Goal: Check status: Check status

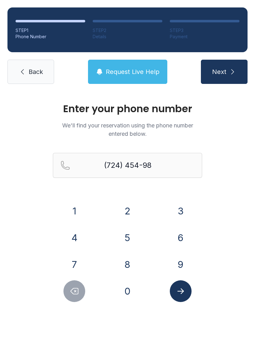
click at [81, 285] on button "Delete number" at bounding box center [74, 291] width 22 height 22
click at [85, 291] on button "Delete number" at bounding box center [74, 291] width 22 height 22
click at [85, 290] on button "Delete number" at bounding box center [74, 291] width 22 height 22
click at [86, 285] on div at bounding box center [74, 291] width 43 height 22
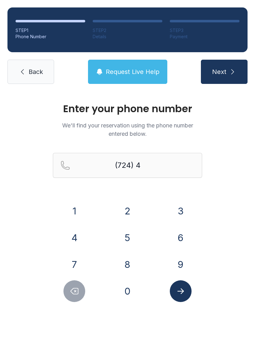
click at [88, 285] on div at bounding box center [74, 291] width 43 height 22
click at [89, 281] on div at bounding box center [74, 291] width 43 height 22
click at [81, 296] on button "Delete number" at bounding box center [74, 291] width 22 height 22
click at [75, 291] on icon "Delete number" at bounding box center [74, 291] width 7 height 6
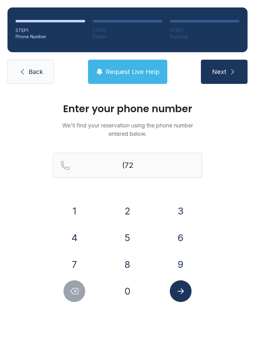
type input "(7"
click at [75, 291] on icon "Delete number" at bounding box center [74, 291] width 7 height 6
click at [80, 267] on button "7" at bounding box center [74, 264] width 22 height 22
click at [186, 203] on button "3" at bounding box center [181, 211] width 22 height 22
click at [130, 202] on button "2" at bounding box center [127, 211] width 22 height 22
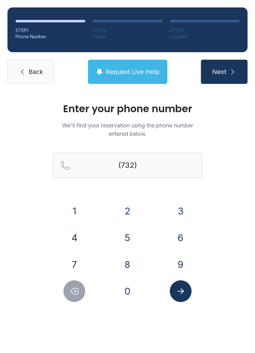
click at [126, 245] on button "5" at bounding box center [127, 238] width 22 height 22
click at [184, 210] on button "3" at bounding box center [181, 211] width 22 height 22
click at [136, 205] on button "2" at bounding box center [127, 211] width 22 height 22
click at [132, 269] on button "8" at bounding box center [127, 264] width 22 height 22
click at [79, 264] on button "7" at bounding box center [74, 264] width 22 height 22
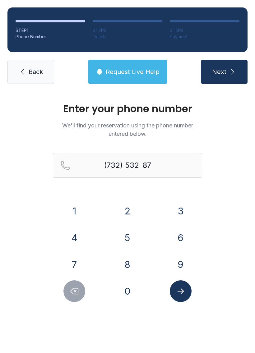
click at [132, 263] on button "8" at bounding box center [127, 264] width 22 height 22
click at [132, 290] on button "0" at bounding box center [127, 291] width 22 height 22
click at [189, 284] on button "Submit lookup form" at bounding box center [181, 291] width 22 height 22
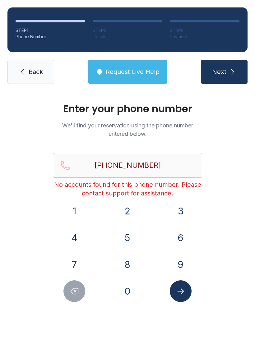
click at [78, 291] on icon "Delete number" at bounding box center [74, 290] width 9 height 9
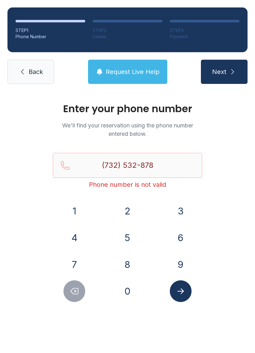
click at [78, 291] on icon "Delete number" at bounding box center [74, 290] width 9 height 9
click at [79, 284] on button "Delete number" at bounding box center [74, 291] width 22 height 22
click at [79, 287] on button "Delete number" at bounding box center [74, 291] width 22 height 22
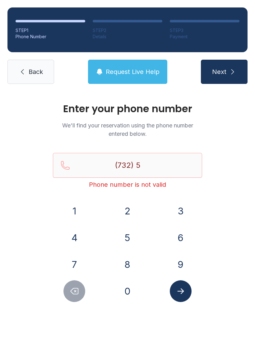
click at [79, 290] on icon "Delete number" at bounding box center [74, 290] width 9 height 9
click at [180, 263] on button "9" at bounding box center [181, 264] width 22 height 22
click at [75, 208] on button "1" at bounding box center [74, 211] width 22 height 22
click at [81, 270] on button "7" at bounding box center [74, 264] width 22 height 22
click at [76, 215] on button "1" at bounding box center [74, 211] width 22 height 22
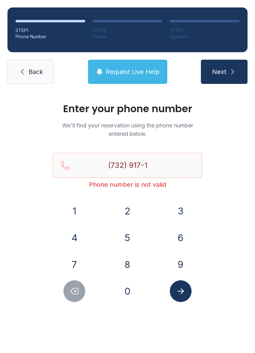
click at [79, 237] on button "4" at bounding box center [74, 238] width 22 height 22
click at [80, 237] on button "4" at bounding box center [74, 238] width 22 height 22
click at [185, 296] on button "Submit lookup form" at bounding box center [181, 291] width 22 height 22
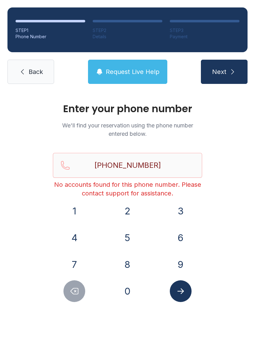
click at [77, 288] on icon "Delete number" at bounding box center [74, 291] width 7 height 6
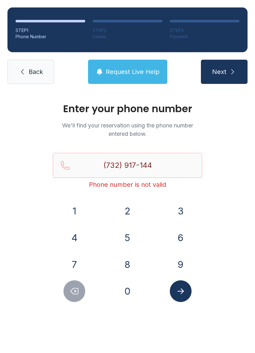
click at [77, 288] on icon "Delete number" at bounding box center [74, 291] width 7 height 6
click at [73, 296] on button "Delete number" at bounding box center [74, 291] width 22 height 22
click at [72, 296] on button "Delete number" at bounding box center [74, 291] width 22 height 22
click at [69, 292] on button "Delete number" at bounding box center [74, 291] width 22 height 22
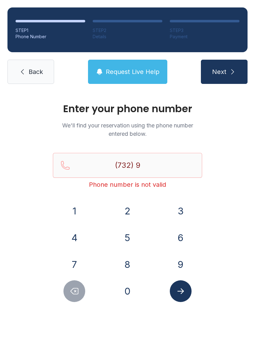
click at [70, 298] on button "Delete number" at bounding box center [74, 291] width 22 height 22
click at [61, 301] on div at bounding box center [74, 291] width 43 height 22
click at [66, 302] on div "Enter your phone number We'll find your reservation using the phone number ente…" at bounding box center [127, 208] width 255 height 235
click at [71, 310] on div "Enter your phone number We'll find your reservation using the phone number ente…" at bounding box center [127, 208] width 255 height 235
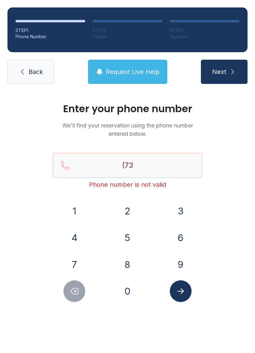
click at [75, 308] on div "Enter your phone number We'll find your reservation using the phone number ente…" at bounding box center [127, 208] width 255 height 235
click at [71, 298] on button "Delete number" at bounding box center [74, 291] width 22 height 22
type input "(7"
click at [71, 298] on button "Delete number" at bounding box center [74, 291] width 22 height 22
click at [76, 296] on button "Delete number" at bounding box center [74, 291] width 22 height 22
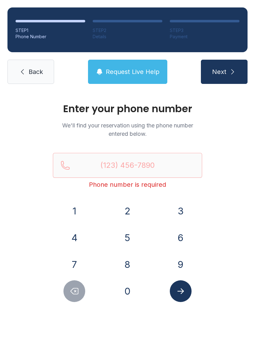
click at [76, 296] on button "Delete number" at bounding box center [74, 291] width 22 height 22
click at [78, 300] on button "Delete number" at bounding box center [74, 291] width 22 height 22
click at [74, 267] on button "7" at bounding box center [74, 264] width 22 height 22
click at [178, 208] on button "3" at bounding box center [181, 211] width 22 height 22
click at [130, 210] on button "2" at bounding box center [127, 211] width 22 height 22
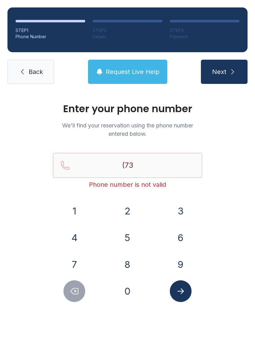
type input "(732)"
click at [40, 70] on span "Back" at bounding box center [36, 71] width 14 height 9
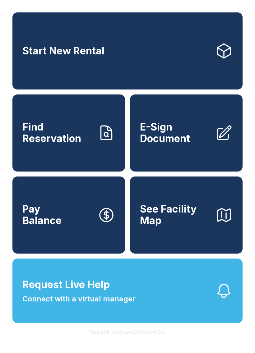
click at [44, 140] on span "Find Reservation" at bounding box center [57, 132] width 70 height 23
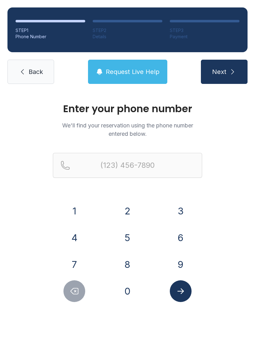
click at [77, 257] on button "7" at bounding box center [74, 264] width 22 height 22
click at [179, 209] on button "3" at bounding box center [181, 211] width 22 height 22
click at [129, 208] on button "2" at bounding box center [127, 211] width 22 height 22
click at [177, 267] on button "9" at bounding box center [181, 264] width 22 height 22
click at [72, 213] on button "1" at bounding box center [74, 211] width 22 height 22
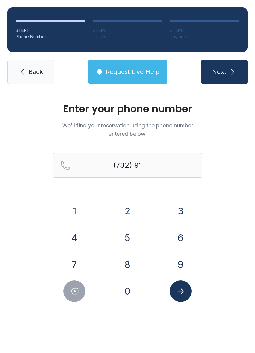
click at [78, 268] on button "7" at bounding box center [74, 264] width 22 height 22
click at [74, 207] on button "1" at bounding box center [74, 211] width 22 height 22
click at [76, 240] on button "4" at bounding box center [74, 238] width 22 height 22
click at [75, 241] on button "4" at bounding box center [74, 238] width 22 height 22
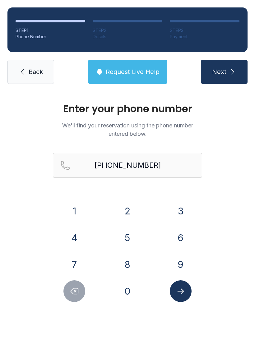
click at [180, 289] on icon "Submit lookup form" at bounding box center [180, 290] width 9 height 9
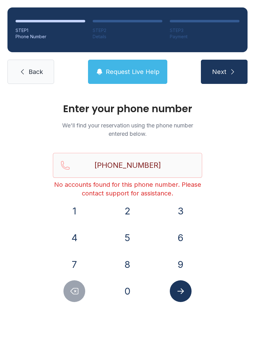
click at [127, 66] on button "Request Live Help" at bounding box center [127, 72] width 79 height 24
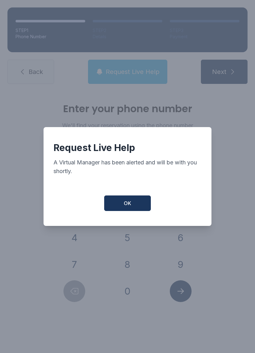
click at [122, 205] on button "OK" at bounding box center [127, 203] width 47 height 16
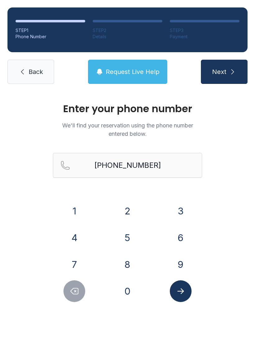
click at [228, 65] on button "Next" at bounding box center [224, 72] width 47 height 24
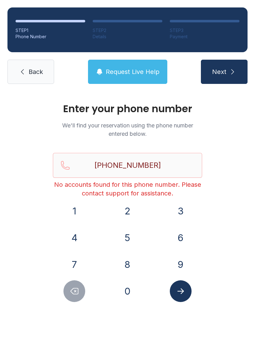
click at [151, 73] on span "Request Live Help" at bounding box center [133, 71] width 54 height 9
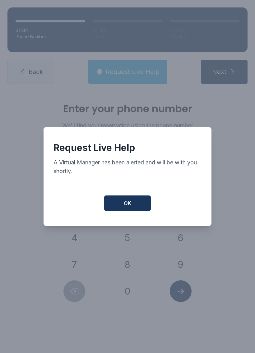
click at [124, 207] on span "OK" at bounding box center [127, 202] width 7 height 7
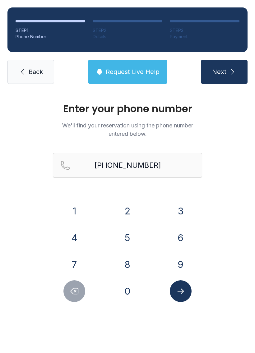
click at [79, 288] on button "Delete number" at bounding box center [74, 291] width 22 height 22
click at [74, 301] on button "Delete number" at bounding box center [74, 291] width 22 height 22
click at [71, 281] on button "Delete number" at bounding box center [74, 291] width 22 height 22
click at [76, 281] on button "Delete number" at bounding box center [74, 291] width 22 height 22
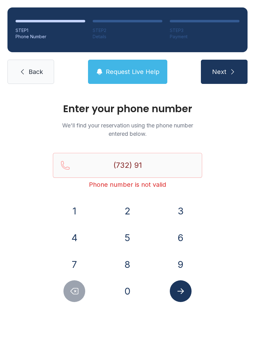
click at [76, 281] on button "Delete number" at bounding box center [74, 291] width 22 height 22
click at [75, 286] on button "Delete number" at bounding box center [74, 291] width 22 height 22
click at [72, 289] on icon "Delete number" at bounding box center [74, 291] width 7 height 6
type input "(7"
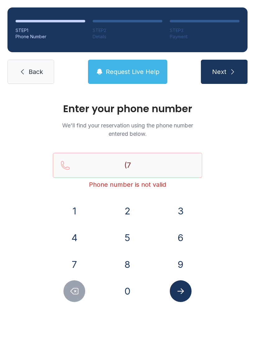
click at [72, 289] on icon "Delete number" at bounding box center [74, 291] width 7 height 6
click at [72, 290] on icon "Delete number" at bounding box center [74, 290] width 9 height 9
click at [72, 289] on icon "Delete number" at bounding box center [74, 291] width 7 height 6
click at [37, 75] on span "Back" at bounding box center [36, 71] width 14 height 9
